Goal: Information Seeking & Learning: Find contact information

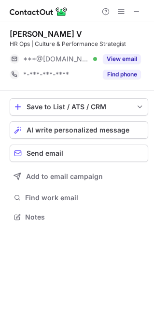
scroll to position [5, 5]
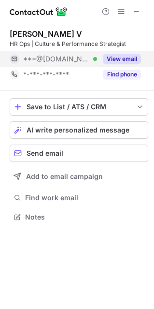
click at [131, 58] on button "View email" at bounding box center [122, 59] width 38 height 10
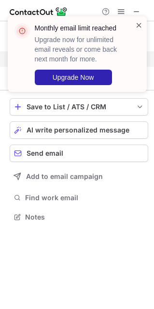
click at [137, 24] on span at bounding box center [139, 25] width 8 height 10
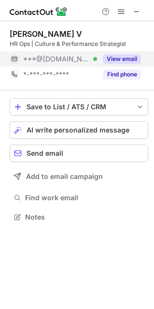
click at [123, 74] on button "Find phone" at bounding box center [122, 75] width 38 height 10
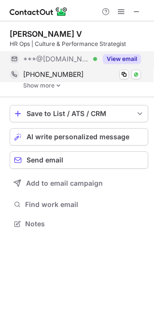
click at [80, 75] on div "+919606666430" at bounding box center [82, 74] width 118 height 9
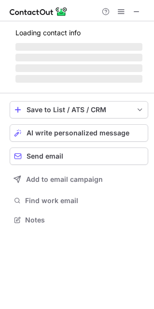
scroll to position [5, 5]
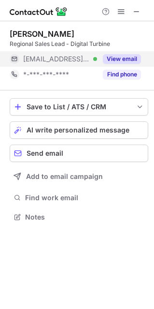
click at [111, 56] on button "View email" at bounding box center [122, 59] width 38 height 10
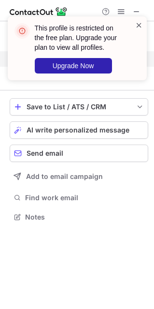
click at [143, 24] on span at bounding box center [139, 25] width 8 height 10
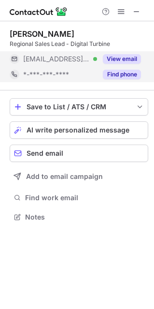
drag, startPoint x: 133, startPoint y: 77, endPoint x: 125, endPoint y: 75, distance: 8.9
click at [125, 75] on button "Find phone" at bounding box center [122, 75] width 38 height 10
click at [125, 75] on div "*-***-***-****" at bounding box center [82, 74] width 118 height 9
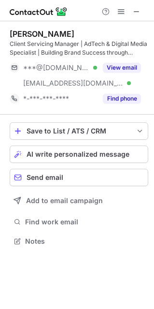
scroll to position [234, 154]
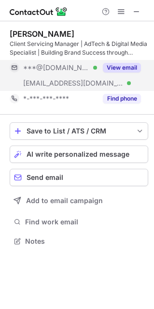
click at [121, 65] on button "View email" at bounding box center [122, 68] width 38 height 10
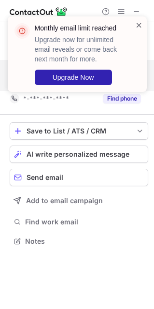
click at [140, 29] on span at bounding box center [139, 25] width 8 height 10
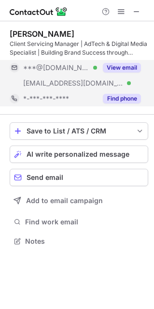
click at [119, 101] on button "Find phone" at bounding box center [122, 99] width 38 height 10
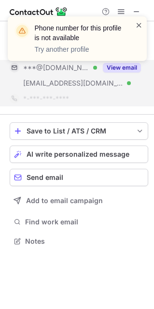
click at [140, 23] on span at bounding box center [139, 25] width 8 height 10
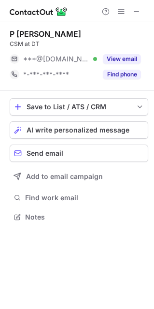
scroll to position [5, 5]
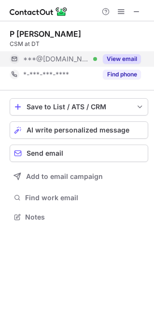
drag, startPoint x: 97, startPoint y: 50, endPoint x: 87, endPoint y: 62, distance: 16.1
click at [87, 61] on div "P [PERSON_NAME] CSM at DT ***@[DOMAIN_NAME] Verified View email *-***-***-**** …" at bounding box center [79, 55] width 139 height 53
click at [87, 62] on div "***@[DOMAIN_NAME] Verified" at bounding box center [60, 59] width 74 height 9
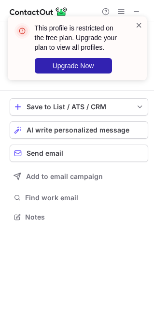
click at [136, 27] on span at bounding box center [139, 25] width 8 height 10
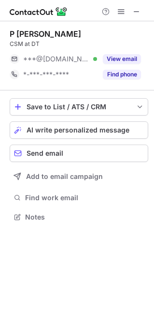
click at [68, 70] on span "*-***-***-****" at bounding box center [46, 74] width 46 height 9
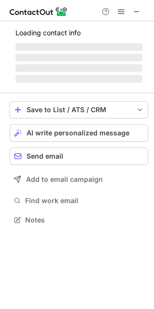
scroll to position [234, 154]
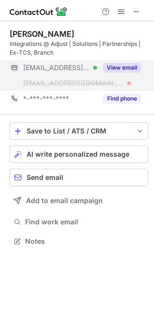
click at [131, 68] on button "View email" at bounding box center [122, 68] width 38 height 10
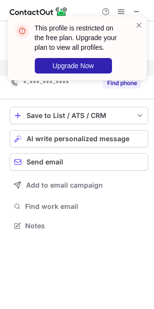
scroll to position [219, 154]
click at [139, 25] on span at bounding box center [139, 25] width 8 height 10
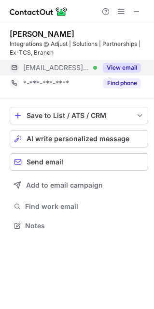
click at [118, 84] on button "Find phone" at bounding box center [122, 83] width 38 height 10
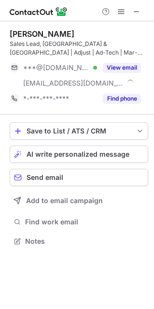
scroll to position [234, 154]
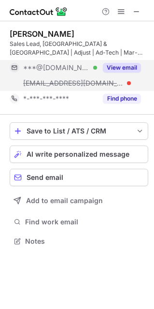
click at [112, 68] on button "View email" at bounding box center [122, 68] width 38 height 10
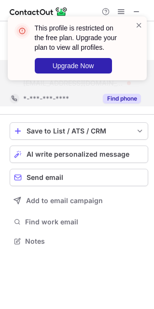
click at [128, 103] on button "Find phone" at bounding box center [122, 99] width 38 height 10
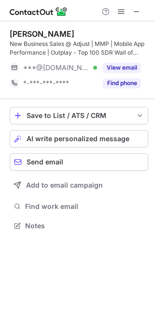
scroll to position [219, 154]
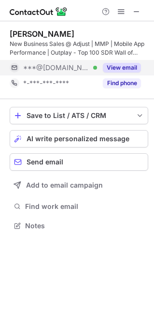
click at [119, 72] on button "View email" at bounding box center [122, 68] width 38 height 10
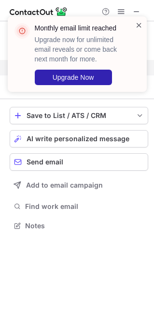
click at [143, 25] on span at bounding box center [139, 25] width 8 height 10
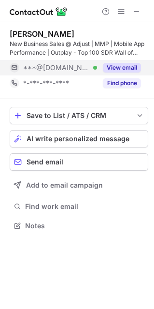
click at [120, 80] on button "Find phone" at bounding box center [122, 83] width 38 height 10
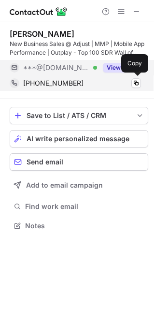
click at [77, 80] on div "[PHONE_NUMBER]" at bounding box center [82, 83] width 118 height 9
